Goal: Information Seeking & Learning: Learn about a topic

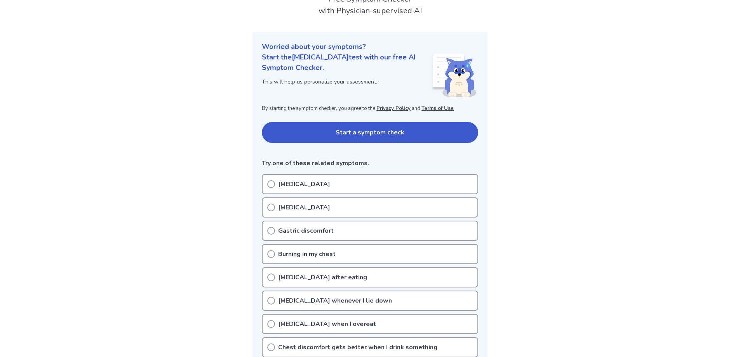
scroll to position [78, 0]
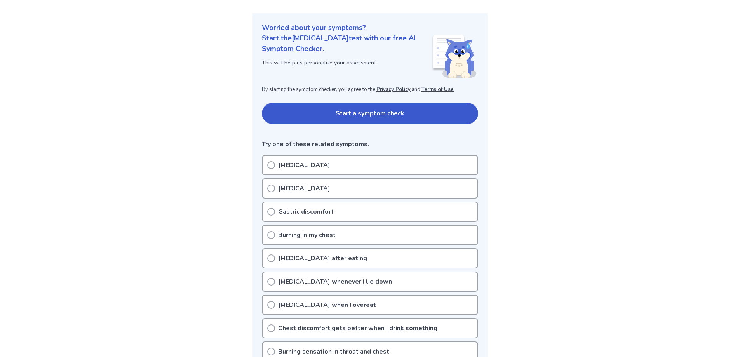
click at [375, 111] on button "Start a symptom check" at bounding box center [370, 113] width 216 height 21
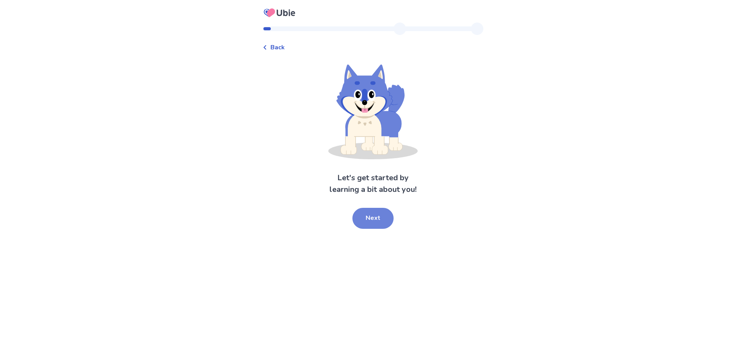
click at [375, 210] on button "Next" at bounding box center [372, 218] width 41 height 21
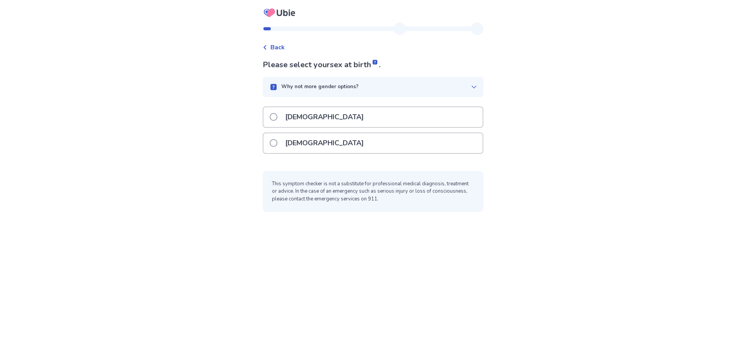
click at [277, 144] on span at bounding box center [274, 143] width 8 height 8
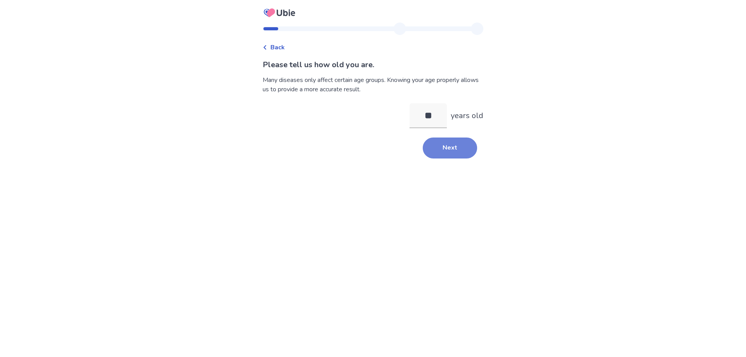
type input "**"
click at [459, 146] on button "Next" at bounding box center [450, 148] width 54 height 21
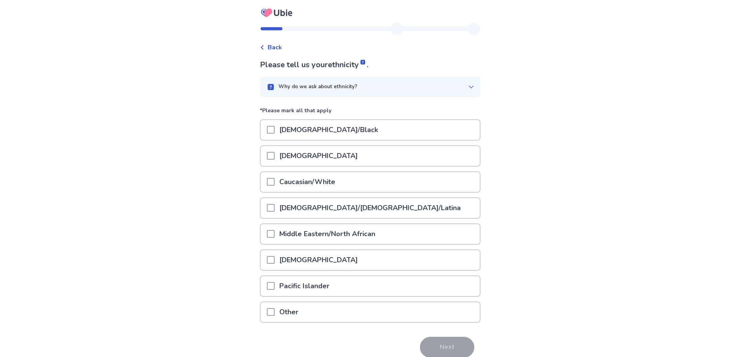
click at [275, 183] on span at bounding box center [271, 182] width 8 height 8
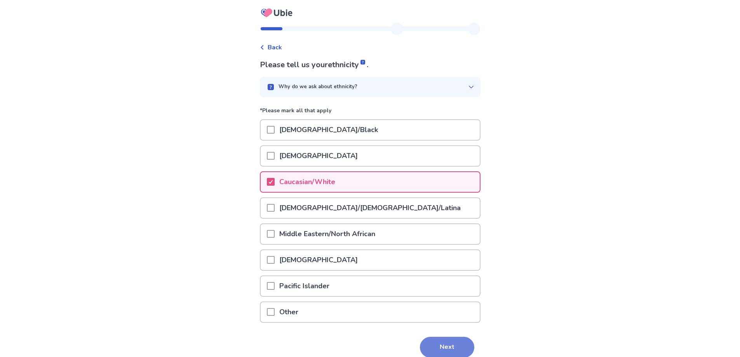
click at [442, 352] on button "Next" at bounding box center [447, 347] width 54 height 21
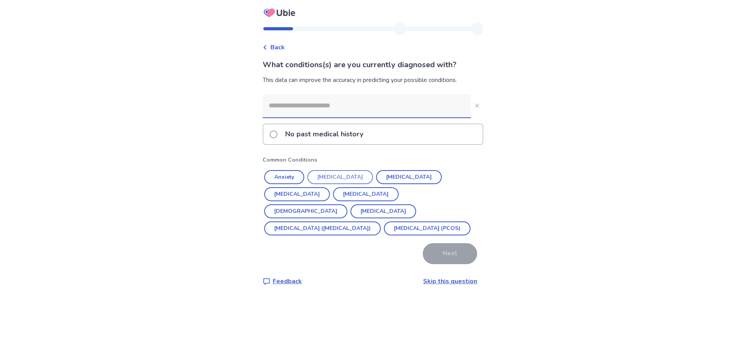
click at [336, 177] on button "[MEDICAL_DATA]" at bounding box center [340, 177] width 66 height 14
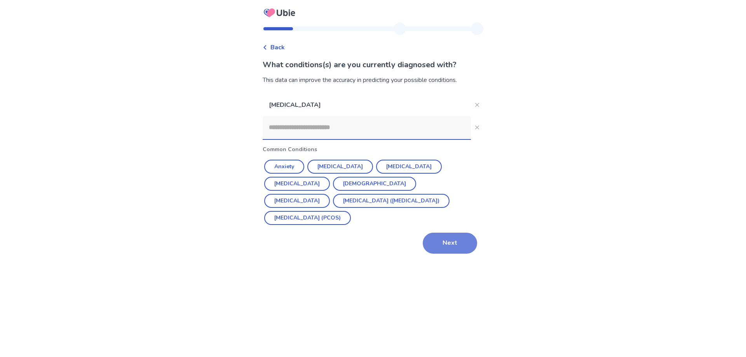
click at [438, 233] on button "Next" at bounding box center [450, 243] width 54 height 21
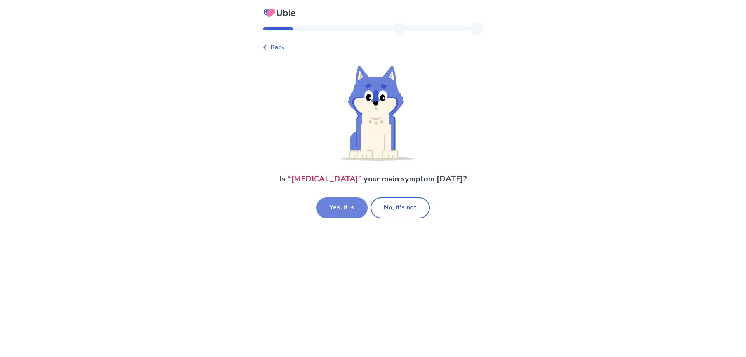
click at [342, 207] on button "Yes, it is" at bounding box center [341, 207] width 51 height 21
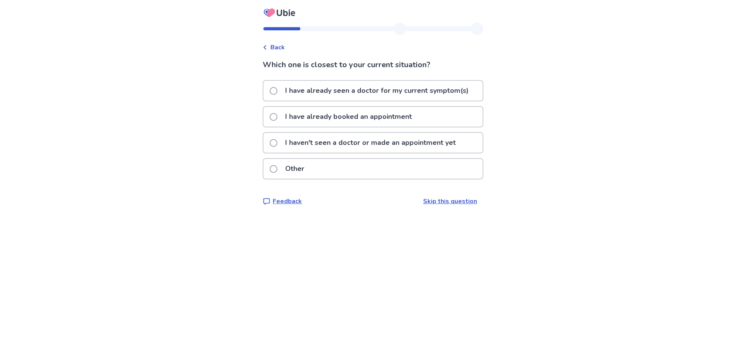
click at [275, 143] on span at bounding box center [274, 143] width 8 height 8
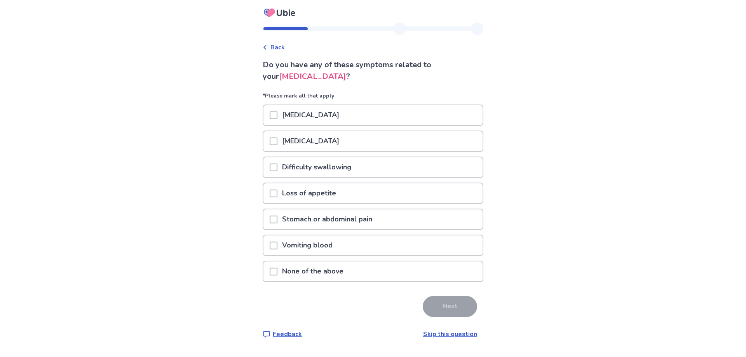
click at [277, 264] on div at bounding box center [274, 271] width 8 height 20
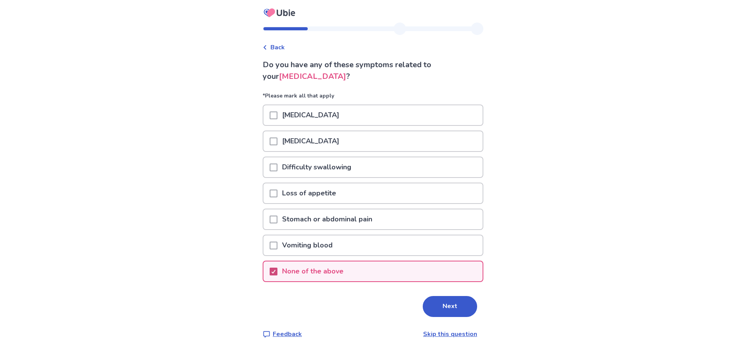
click at [277, 268] on span at bounding box center [274, 272] width 8 height 8
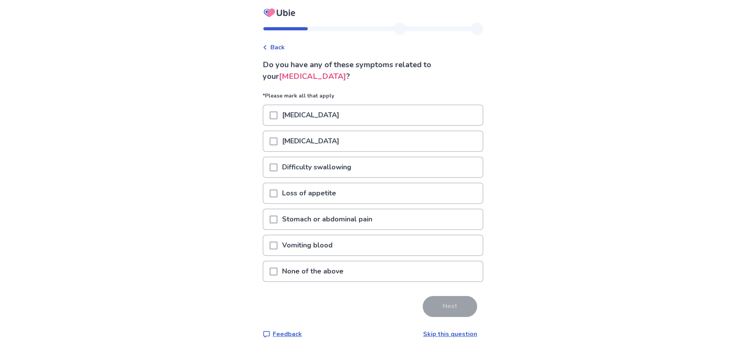
click at [277, 268] on span at bounding box center [274, 272] width 8 height 8
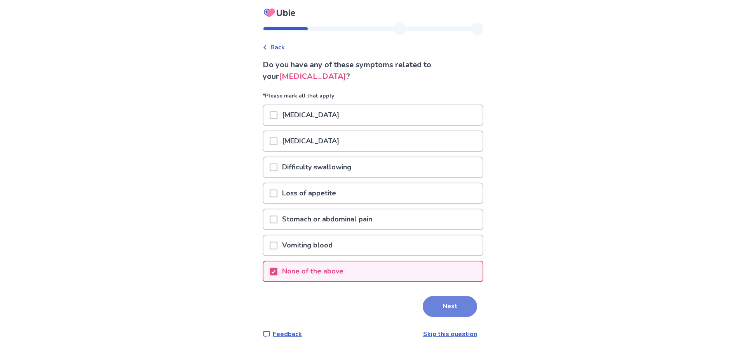
click at [447, 303] on button "Next" at bounding box center [450, 306] width 54 height 21
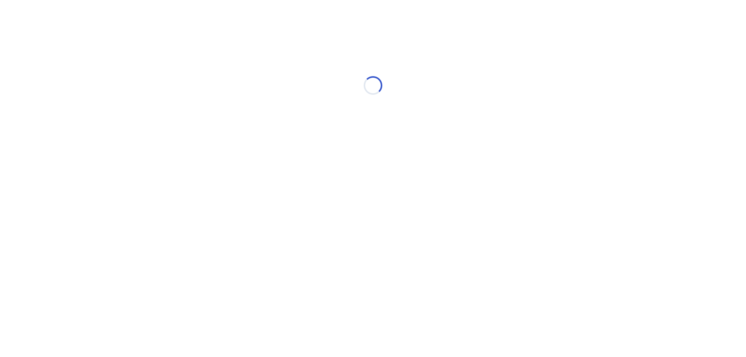
select select "*"
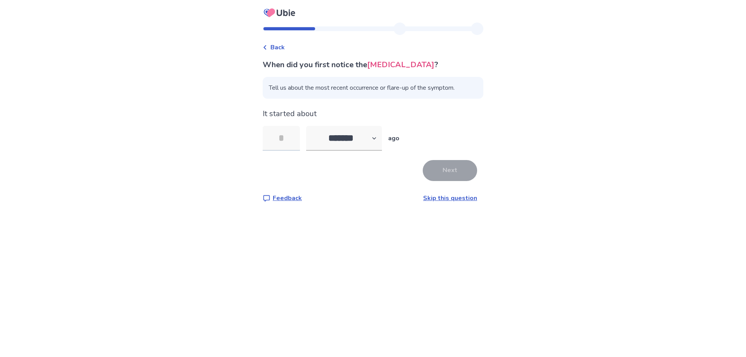
click at [283, 141] on input "tel" at bounding box center [281, 138] width 37 height 25
type input "**"
click at [437, 171] on button "Next" at bounding box center [450, 170] width 54 height 21
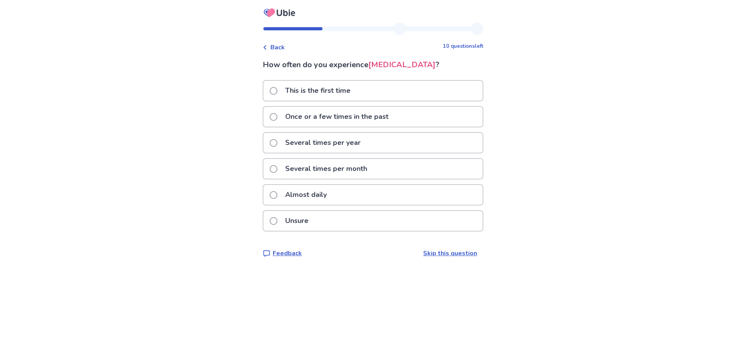
click at [277, 194] on span at bounding box center [274, 195] width 8 height 8
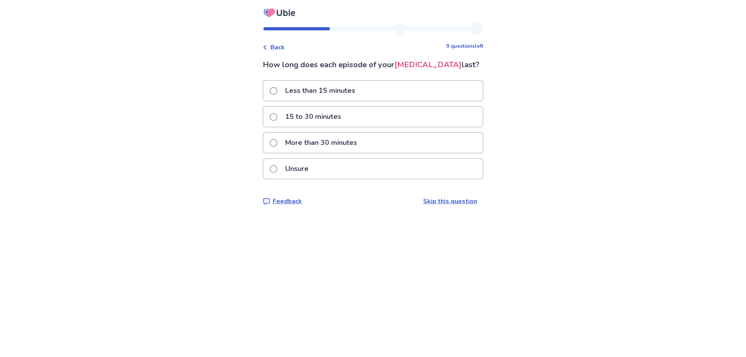
click at [277, 88] on span at bounding box center [274, 91] width 8 height 8
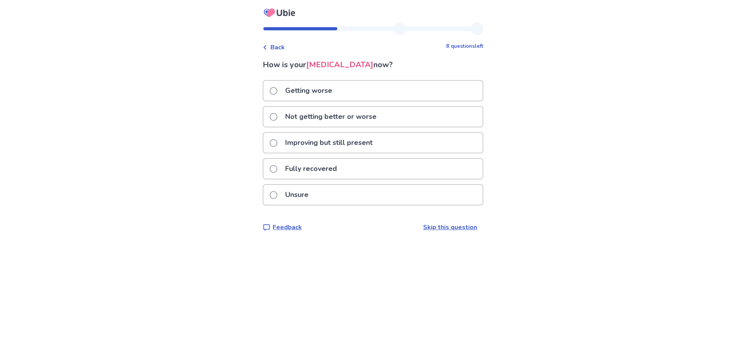
click at [275, 112] on label "Not getting better or worse" at bounding box center [326, 117] width 112 height 20
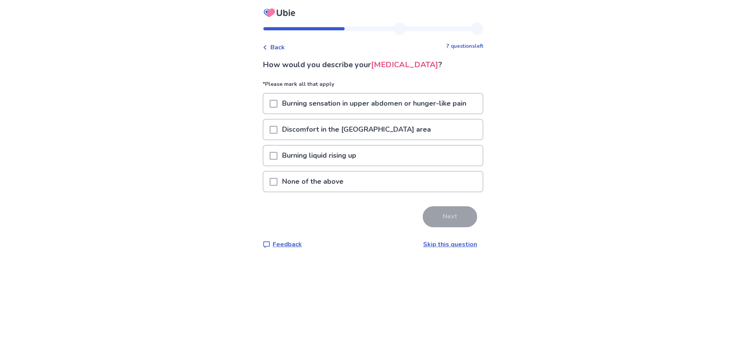
click at [277, 158] on span at bounding box center [274, 156] width 8 height 8
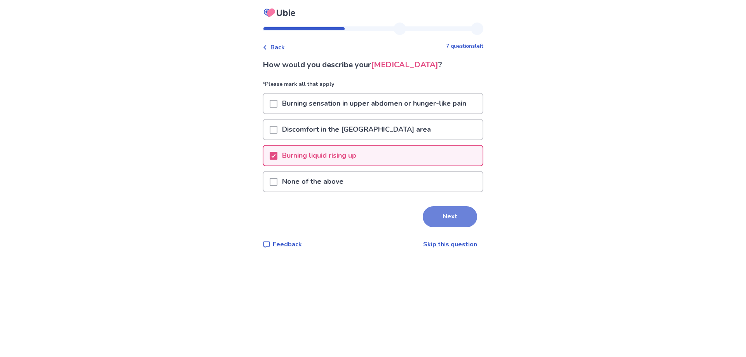
click at [438, 221] on button "Next" at bounding box center [450, 216] width 54 height 21
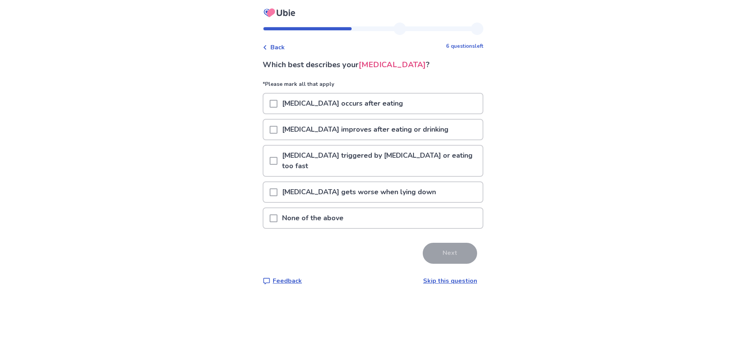
click at [277, 131] on span at bounding box center [274, 130] width 8 height 8
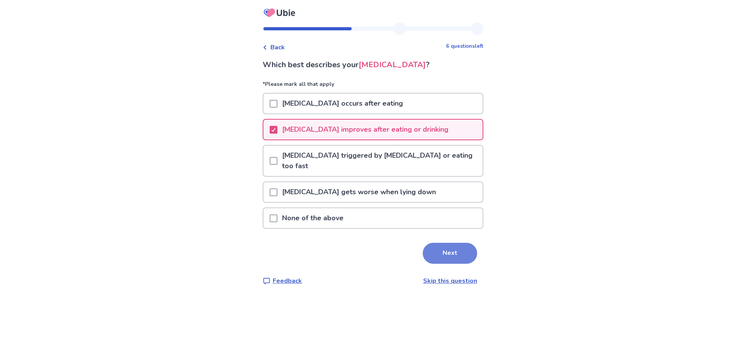
click at [448, 246] on button "Next" at bounding box center [450, 253] width 54 height 21
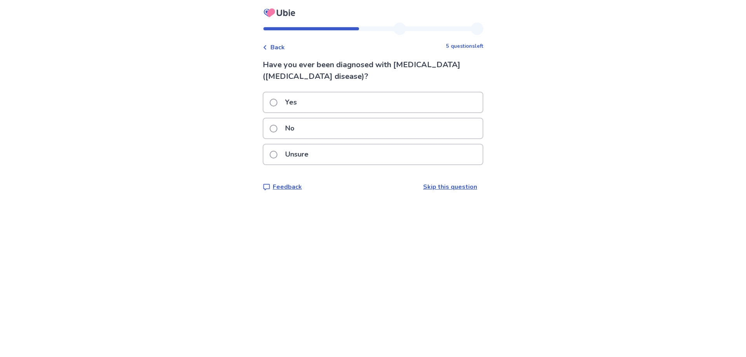
click at [277, 129] on span at bounding box center [274, 129] width 8 height 8
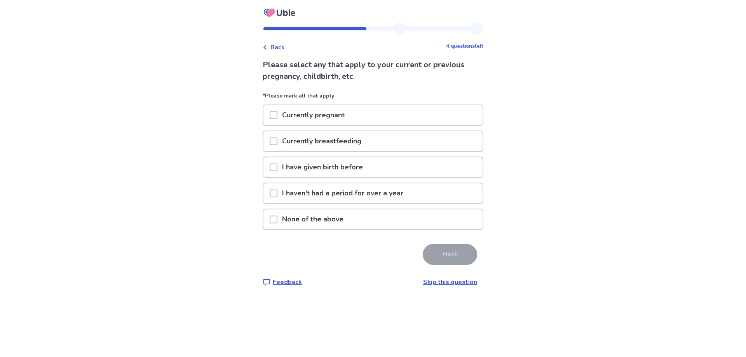
click at [274, 219] on div "None of the above" at bounding box center [372, 219] width 219 height 20
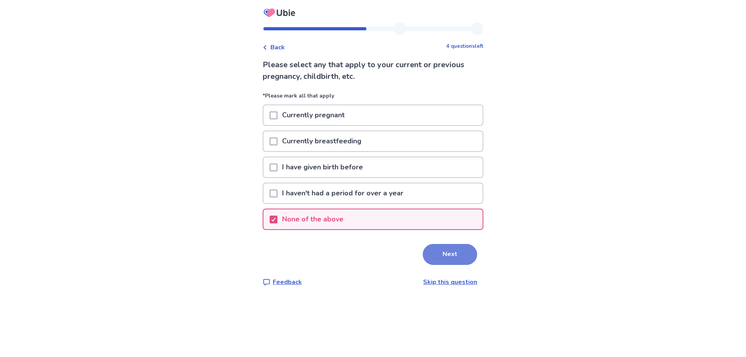
click at [437, 257] on button "Next" at bounding box center [450, 254] width 54 height 21
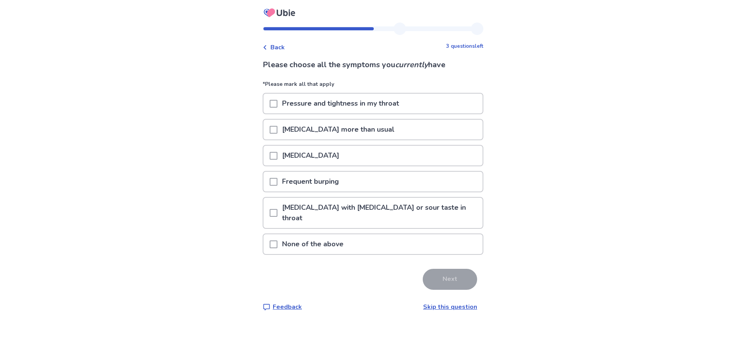
click at [275, 209] on span at bounding box center [274, 213] width 8 height 8
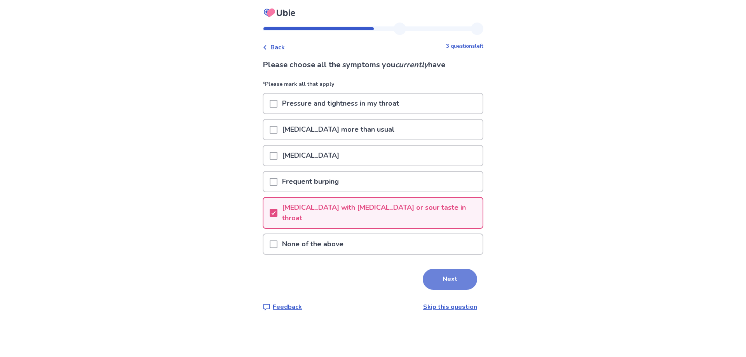
click at [456, 269] on button "Next" at bounding box center [450, 279] width 54 height 21
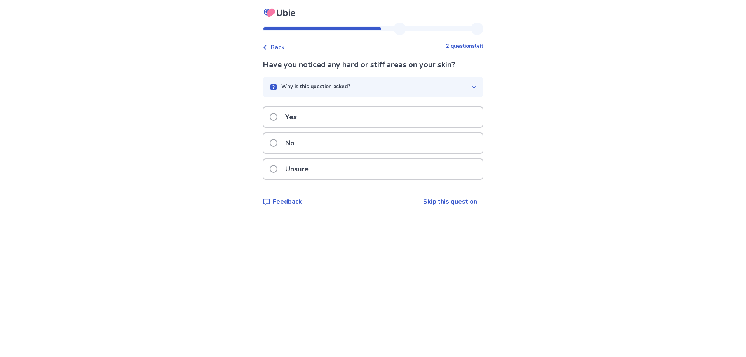
click at [299, 143] on p "No" at bounding box center [290, 143] width 19 height 20
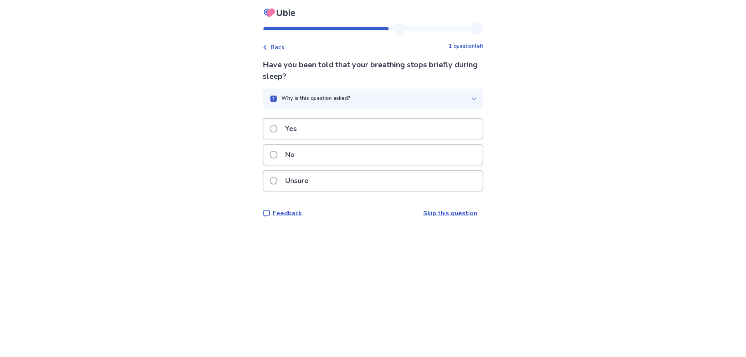
click at [297, 154] on p "No" at bounding box center [290, 155] width 19 height 20
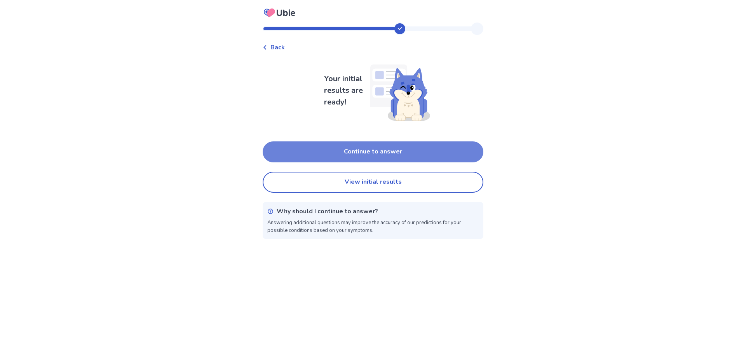
click at [341, 152] on button "Continue to answer" at bounding box center [373, 151] width 221 height 21
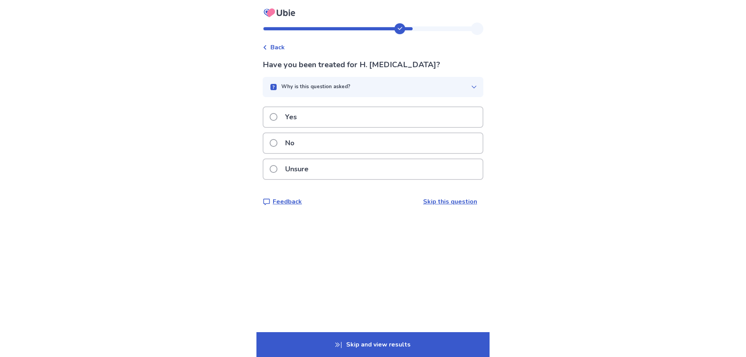
click at [277, 143] on span at bounding box center [274, 143] width 8 height 8
click at [277, 117] on span at bounding box center [274, 117] width 8 height 8
click at [283, 144] on label "No" at bounding box center [285, 143] width 30 height 20
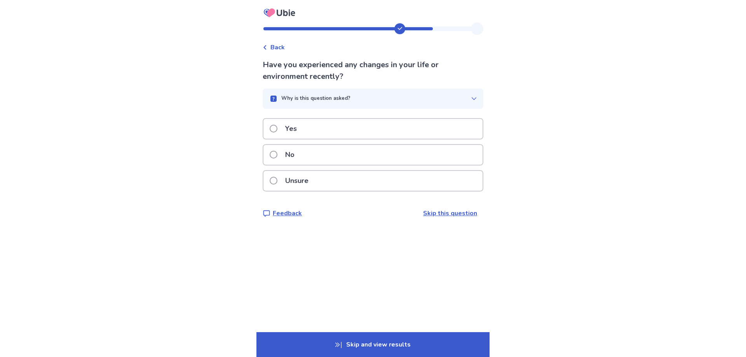
click at [283, 123] on label "Yes" at bounding box center [286, 129] width 32 height 20
click at [283, 154] on label "No" at bounding box center [285, 155] width 30 height 20
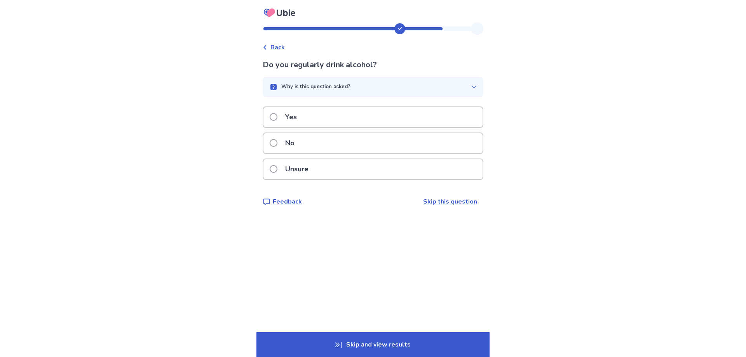
click at [283, 124] on label "Yes" at bounding box center [286, 117] width 32 height 20
click at [283, 142] on label "No" at bounding box center [285, 143] width 30 height 20
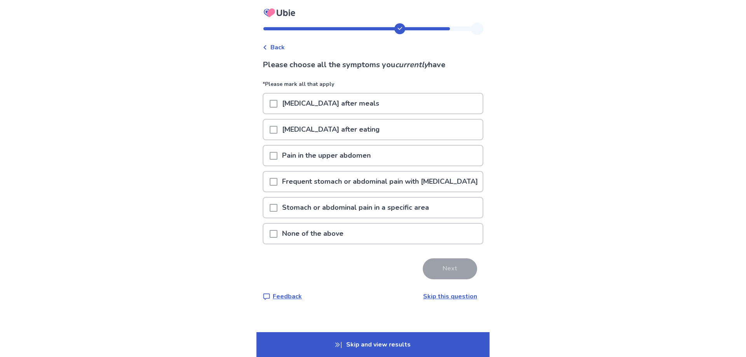
click at [277, 244] on div at bounding box center [274, 234] width 8 height 20
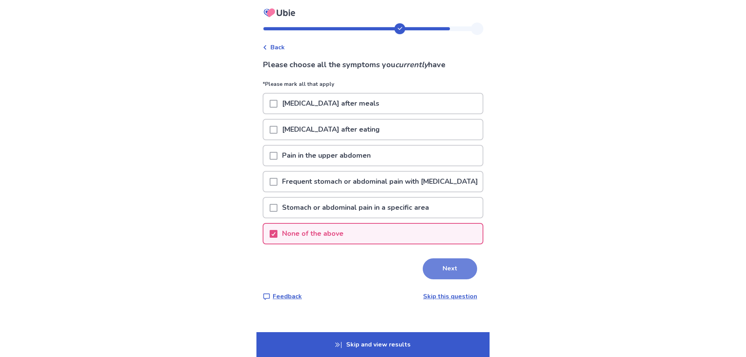
click at [455, 279] on button "Next" at bounding box center [450, 268] width 54 height 21
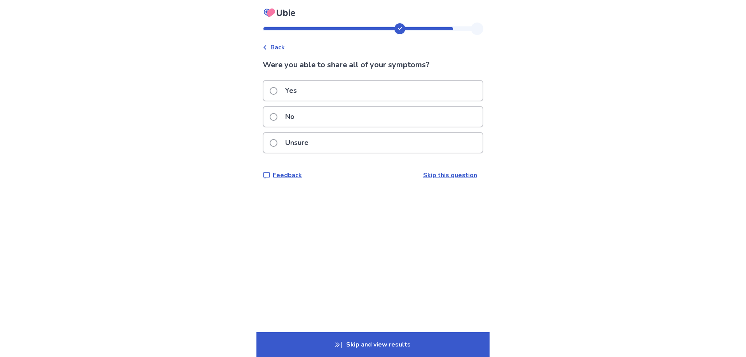
click at [301, 85] on p "Yes" at bounding box center [291, 91] width 21 height 20
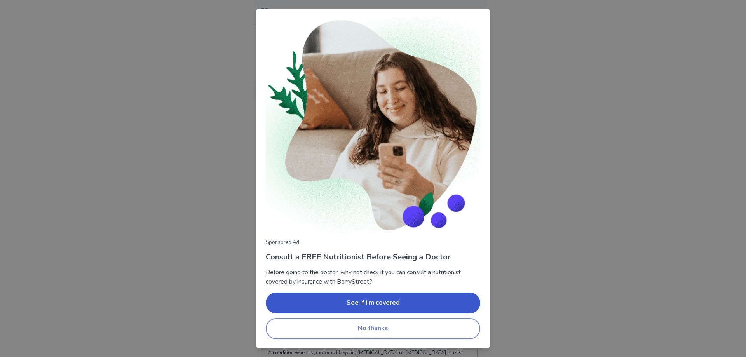
click at [383, 324] on button "No thanks" at bounding box center [373, 328] width 214 height 21
